Goal: Book appointment/travel/reservation

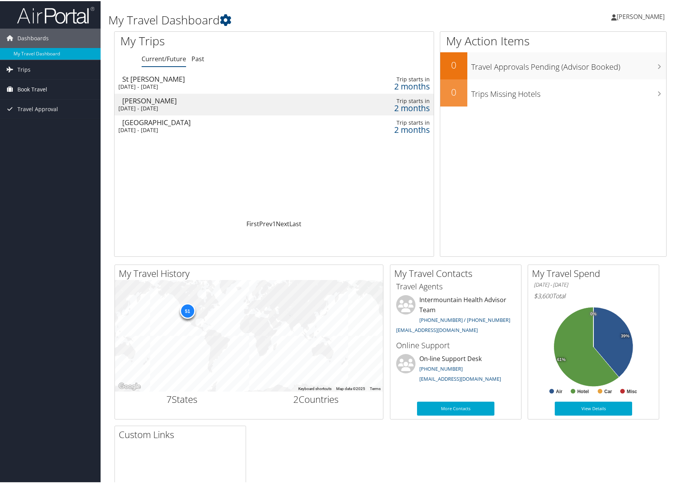
click at [60, 88] on link "Book Travel" at bounding box center [50, 88] width 101 height 19
click at [51, 128] on link "Book/Manage Online Trips" at bounding box center [50, 127] width 101 height 12
